Goal: Task Accomplishment & Management: Complete application form

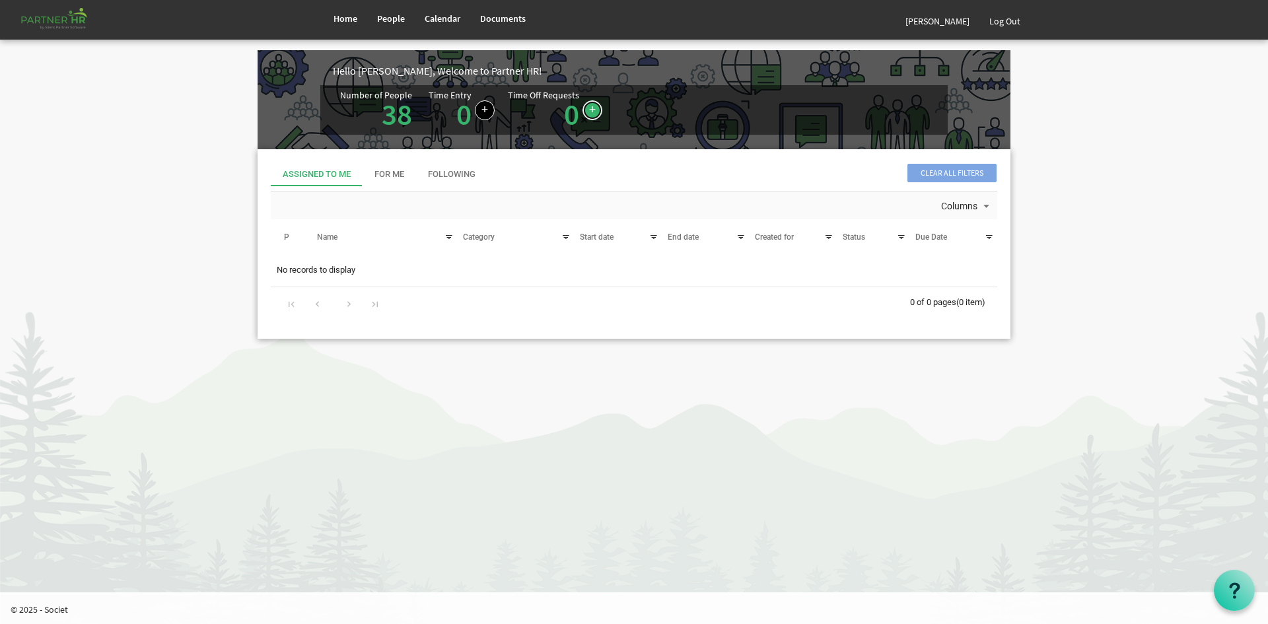
click at [593, 104] on link at bounding box center [592, 110] width 20 height 20
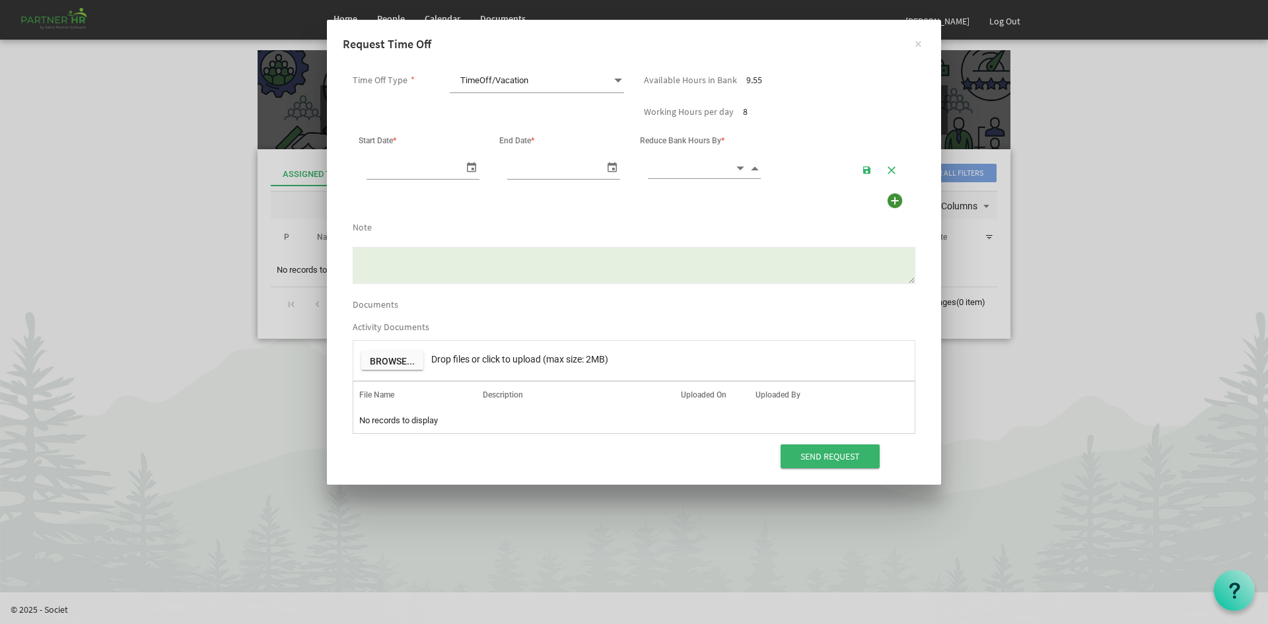
click at [563, 77] on span "TimeOff/Vacation TimeOff/Vacation" at bounding box center [537, 81] width 174 height 24
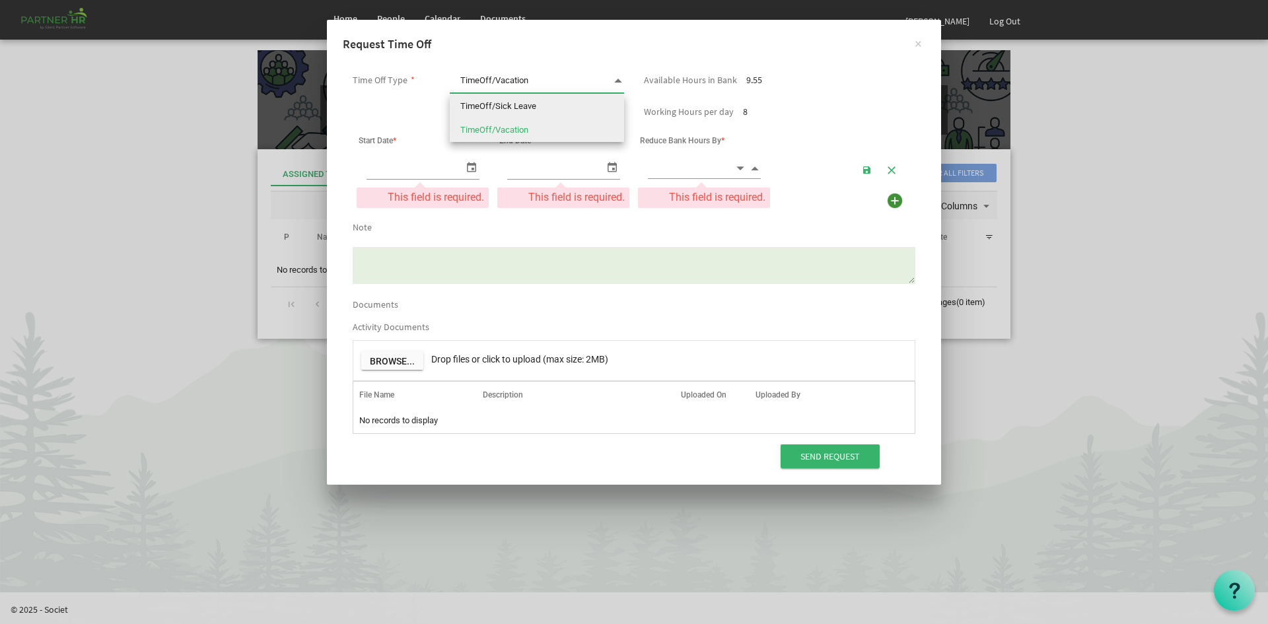
click at [556, 102] on li "TimeOff/Sick Leave" at bounding box center [537, 106] width 174 height 24
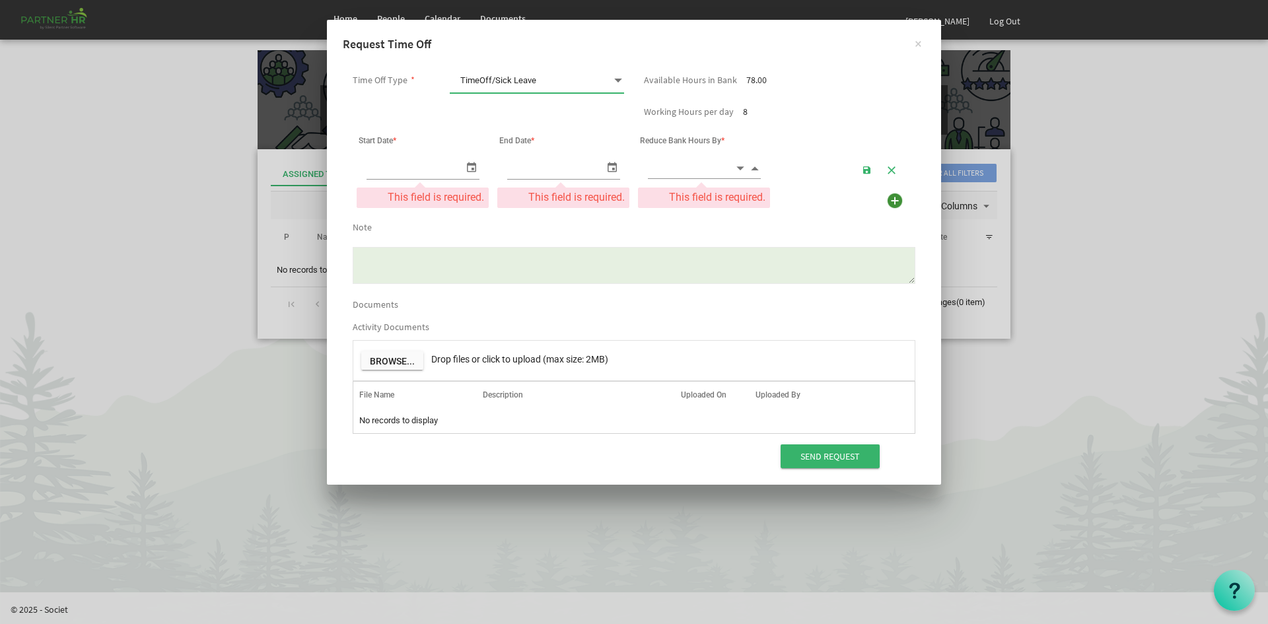
click at [608, 76] on span "TimeOff/Sick Leave TimeOff/Sick Leave" at bounding box center [537, 81] width 174 height 24
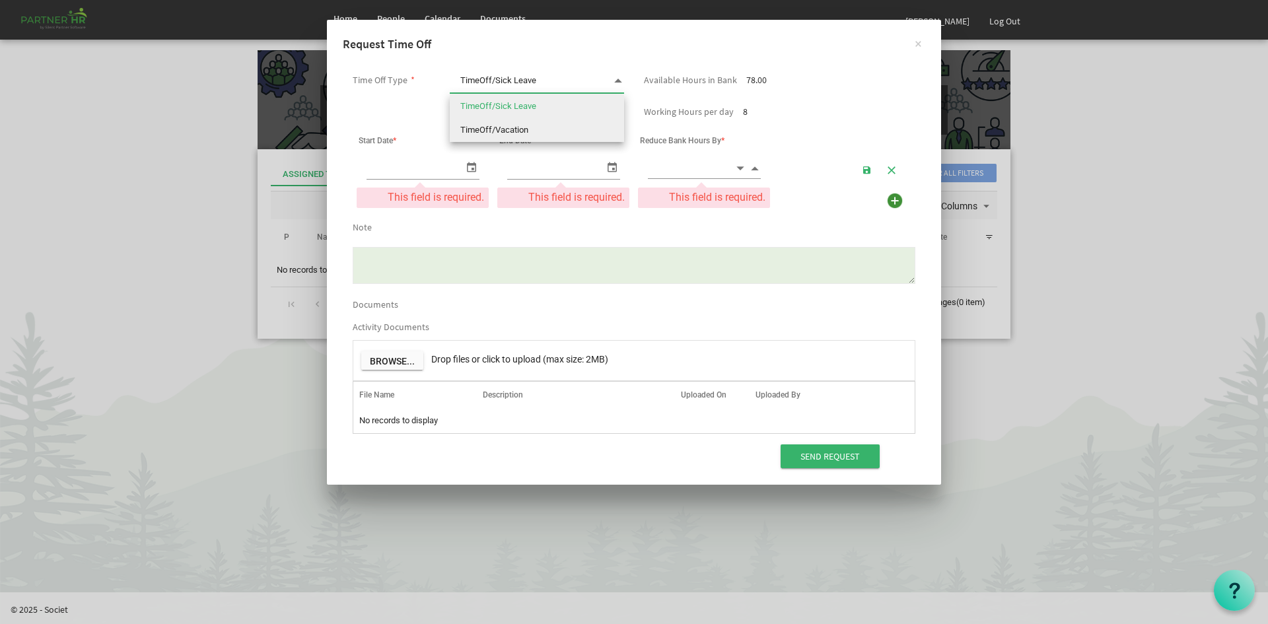
click at [565, 131] on li "TimeOff/Vacation" at bounding box center [537, 130] width 174 height 24
type input "TimeOff/Vacation"
checkbox input "true"
click at [615, 79] on span at bounding box center [618, 80] width 12 height 18
click at [600, 105] on li "TimeOff/Sick Leave" at bounding box center [537, 106] width 174 height 24
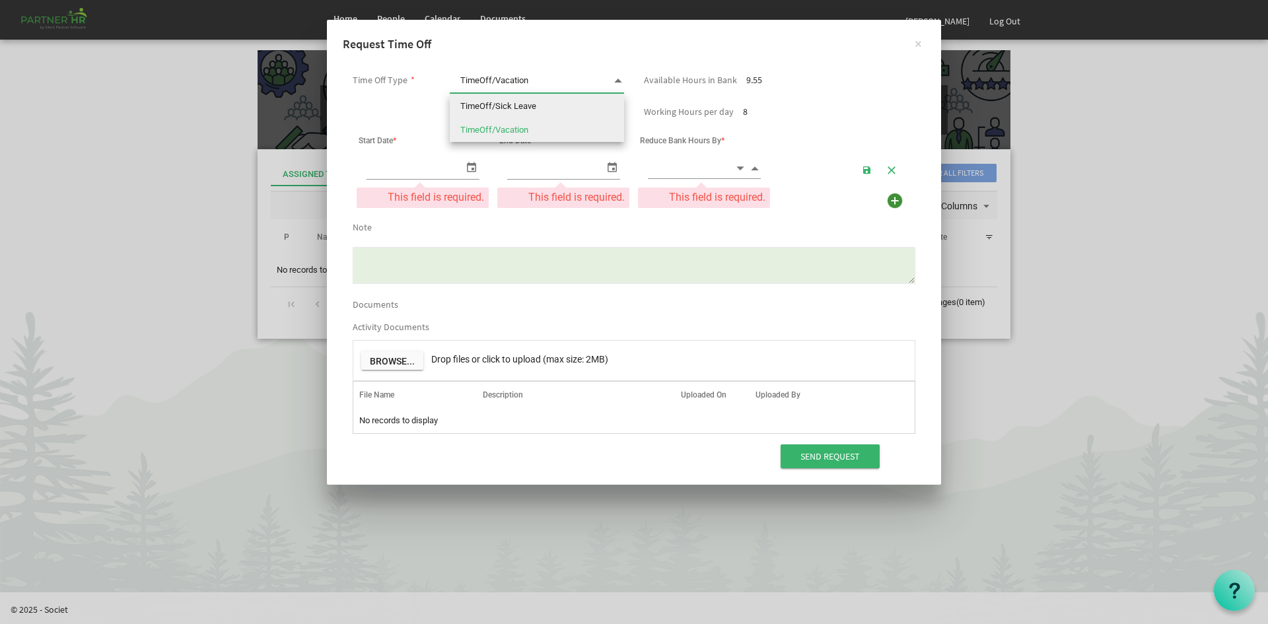
type input "TimeOff/Sick Leave"
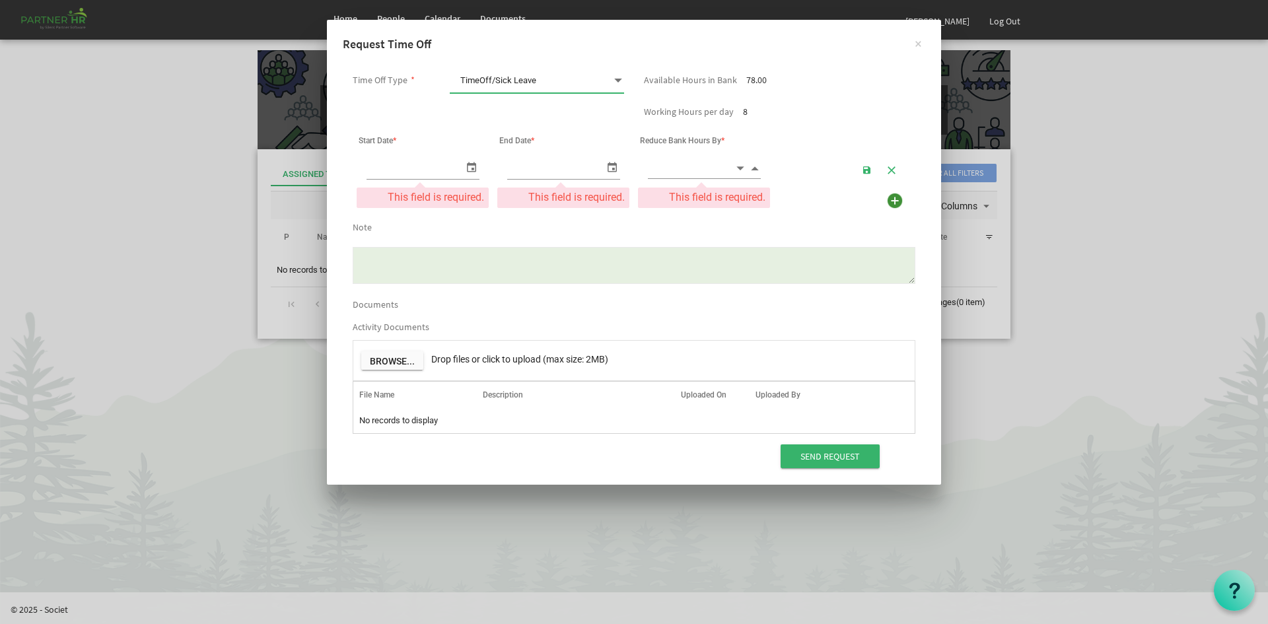
type input "9/11/2025"
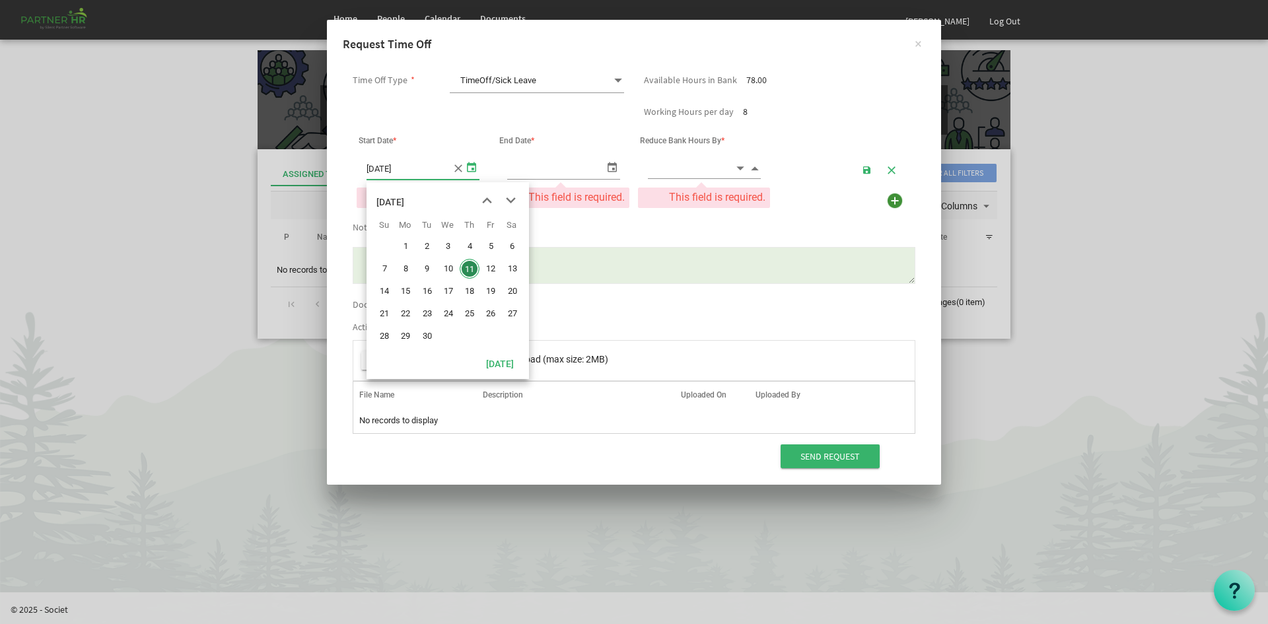
click at [475, 169] on span "select" at bounding box center [472, 166] width 16 height 19
drag, startPoint x: 473, startPoint y: 266, endPoint x: 515, endPoint y: 233, distance: 53.6
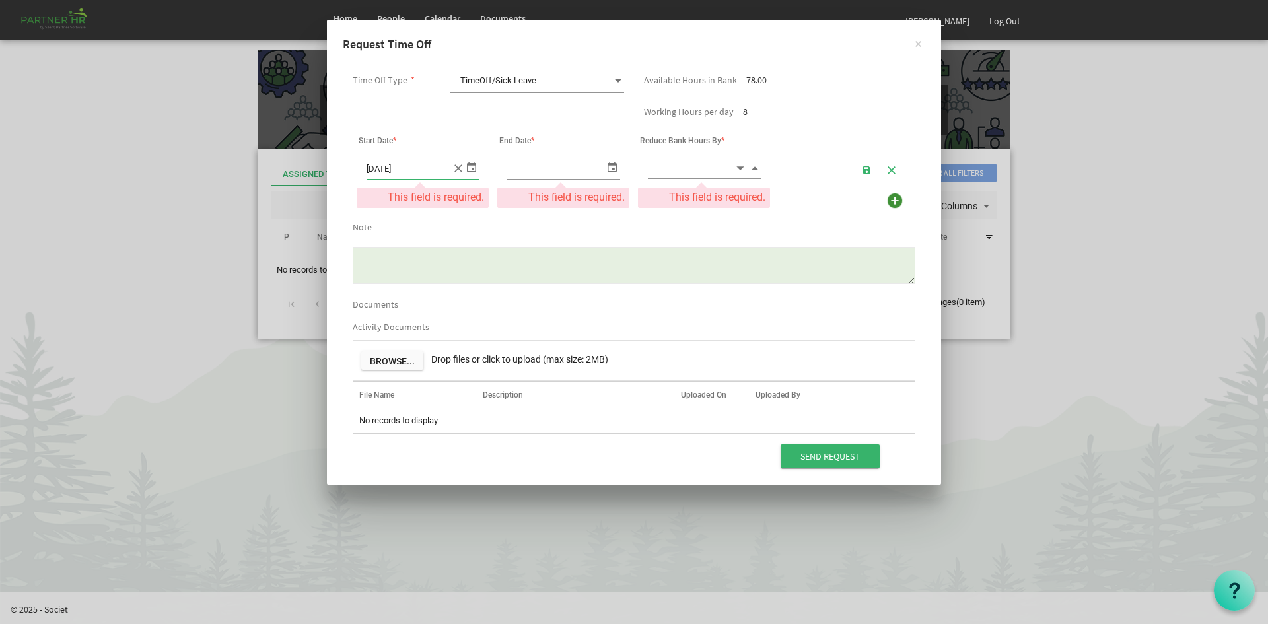
type input "9/11/2025"
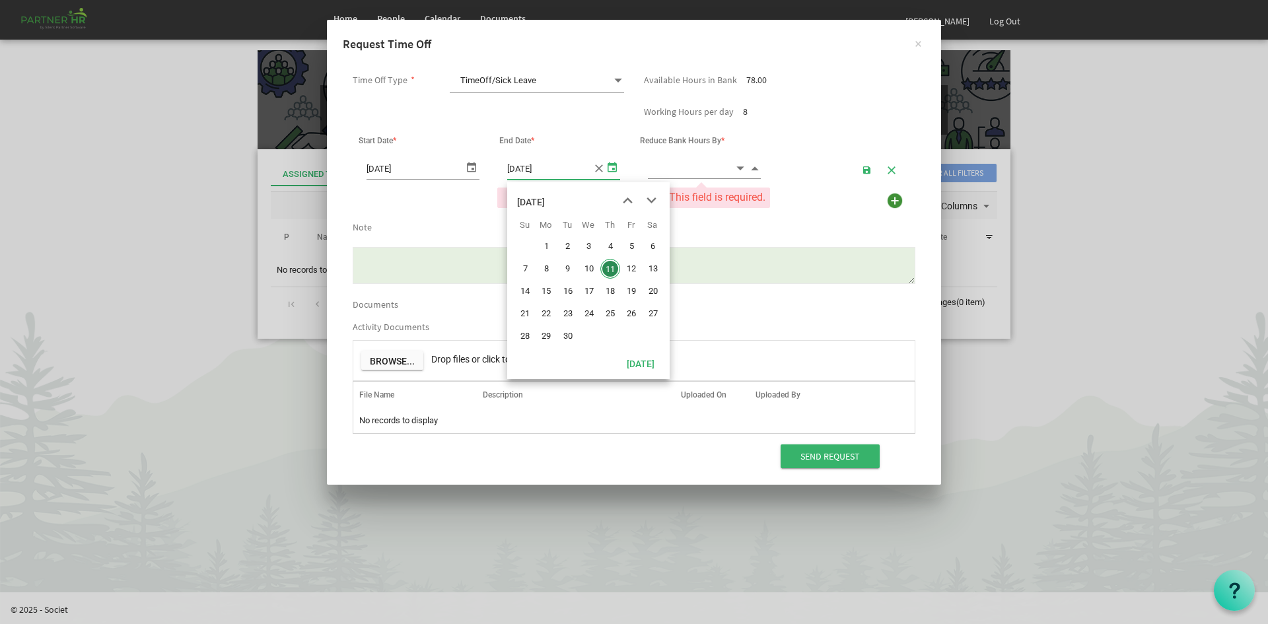
click at [613, 172] on span "select" at bounding box center [612, 166] width 16 height 19
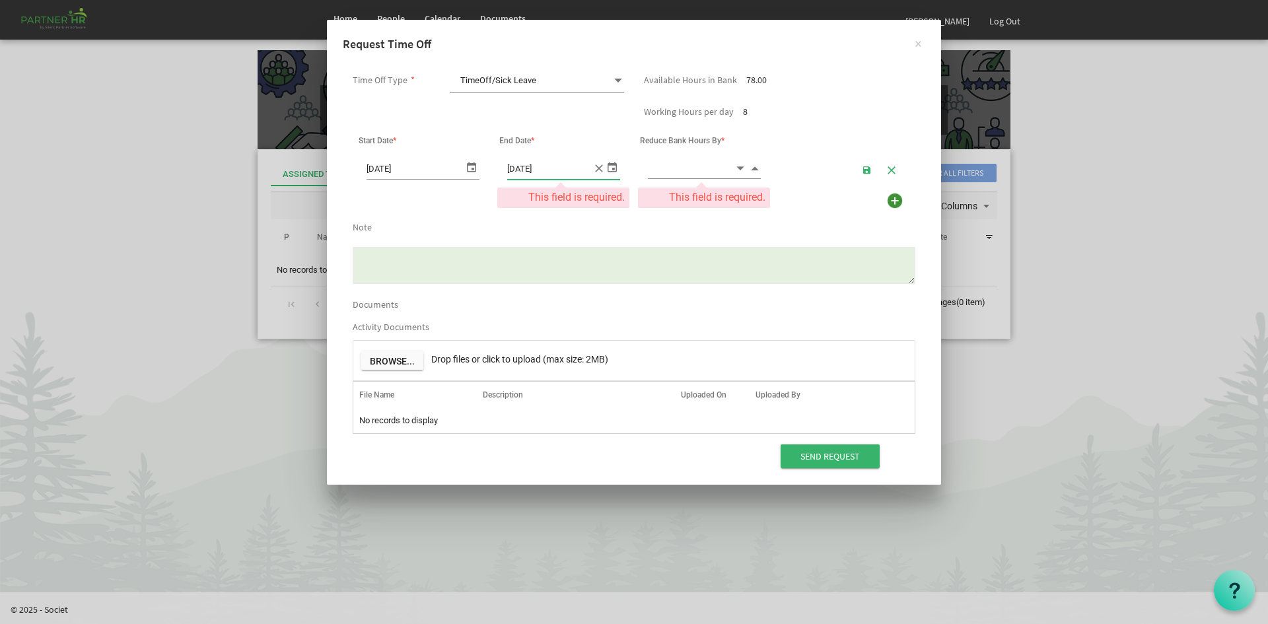
click at [716, 162] on input at bounding box center [691, 168] width 87 height 20
type input "1.50"
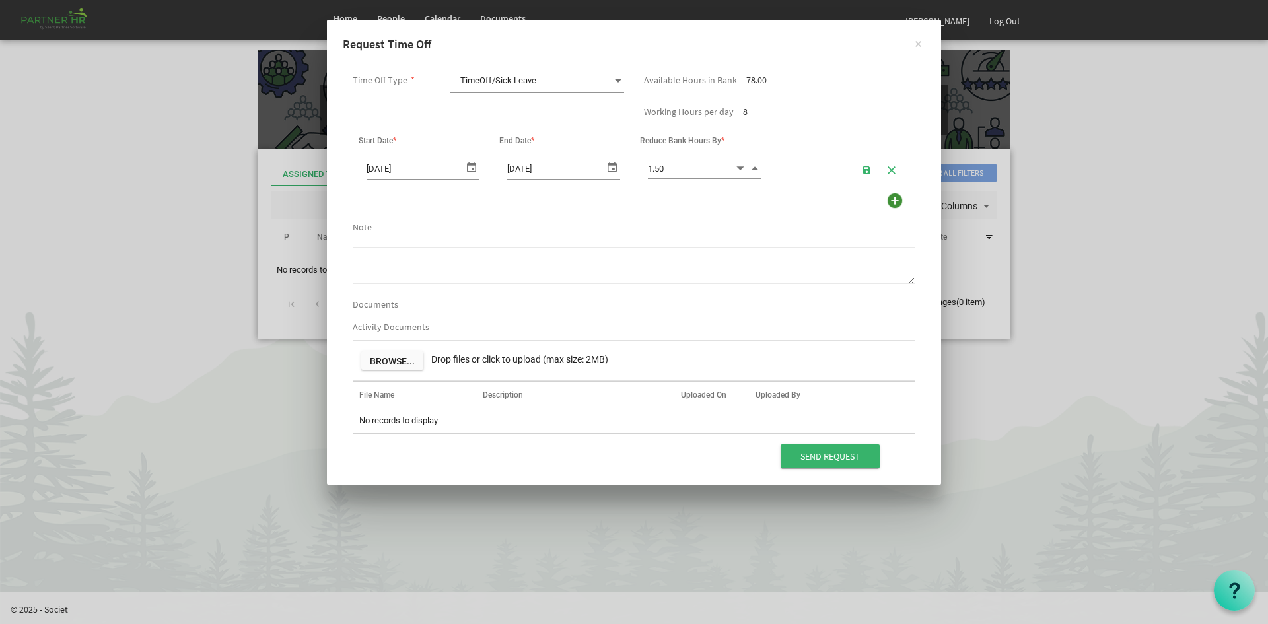
click at [609, 259] on textarea "Note" at bounding box center [634, 265] width 563 height 37
type textarea "Leave early"
click at [868, 452] on input "Send Request" at bounding box center [830, 456] width 99 height 24
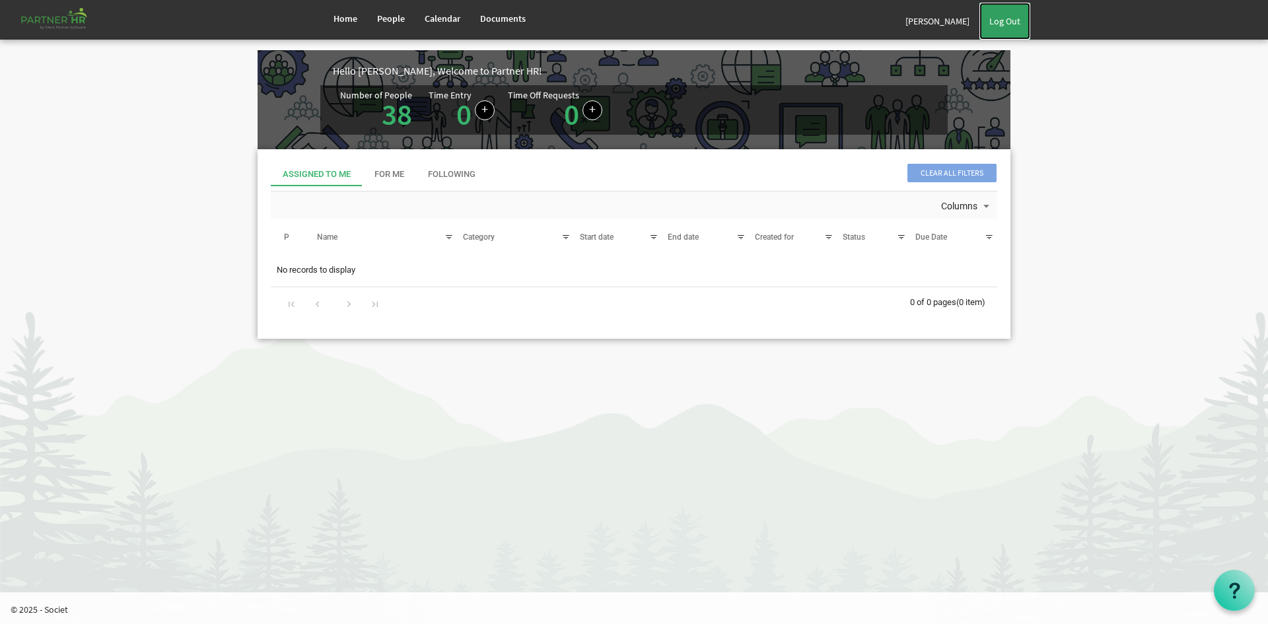
click at [1015, 23] on link "Log Out" at bounding box center [1004, 21] width 51 height 37
